Goal: Find contact information

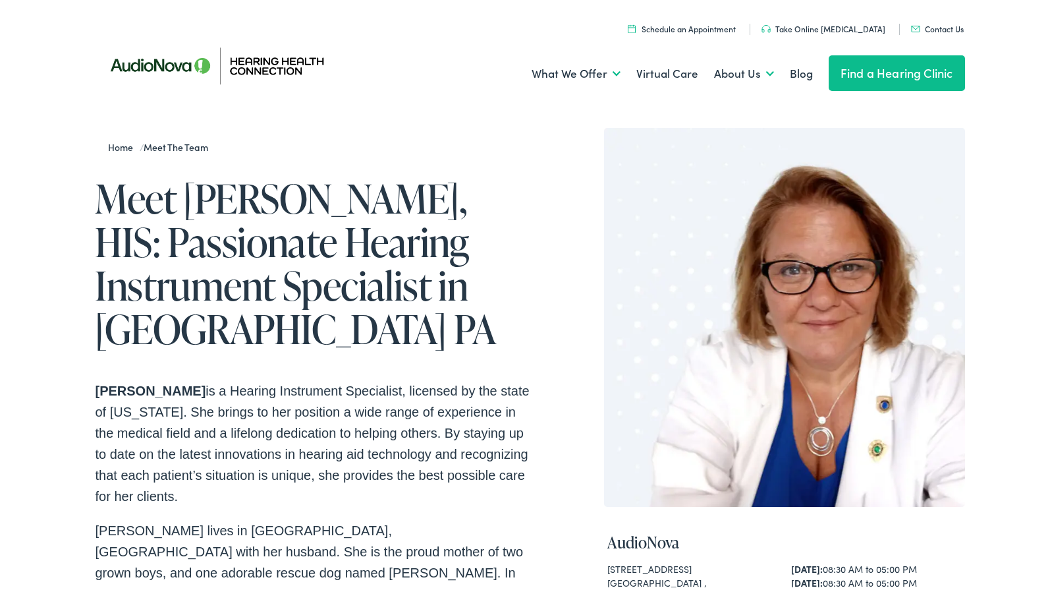
click at [939, 28] on link "Contact Us" at bounding box center [937, 25] width 53 height 11
